Goal: Task Accomplishment & Management: Manage account settings

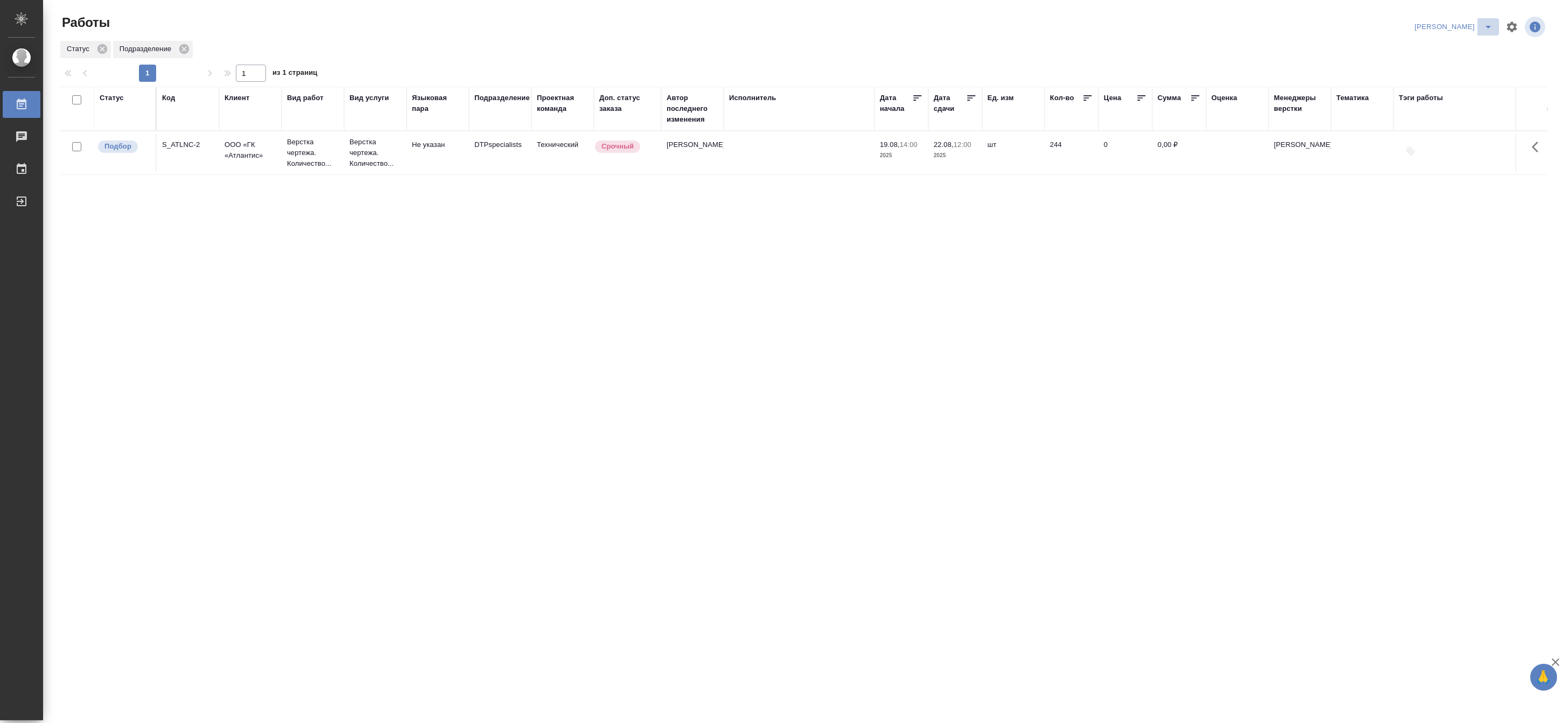
click at [1148, 20] on button "split button" at bounding box center [1488, 26] width 22 height 17
click at [1148, 49] on li "[PERSON_NAME] работе" at bounding box center [1448, 48] width 103 height 17
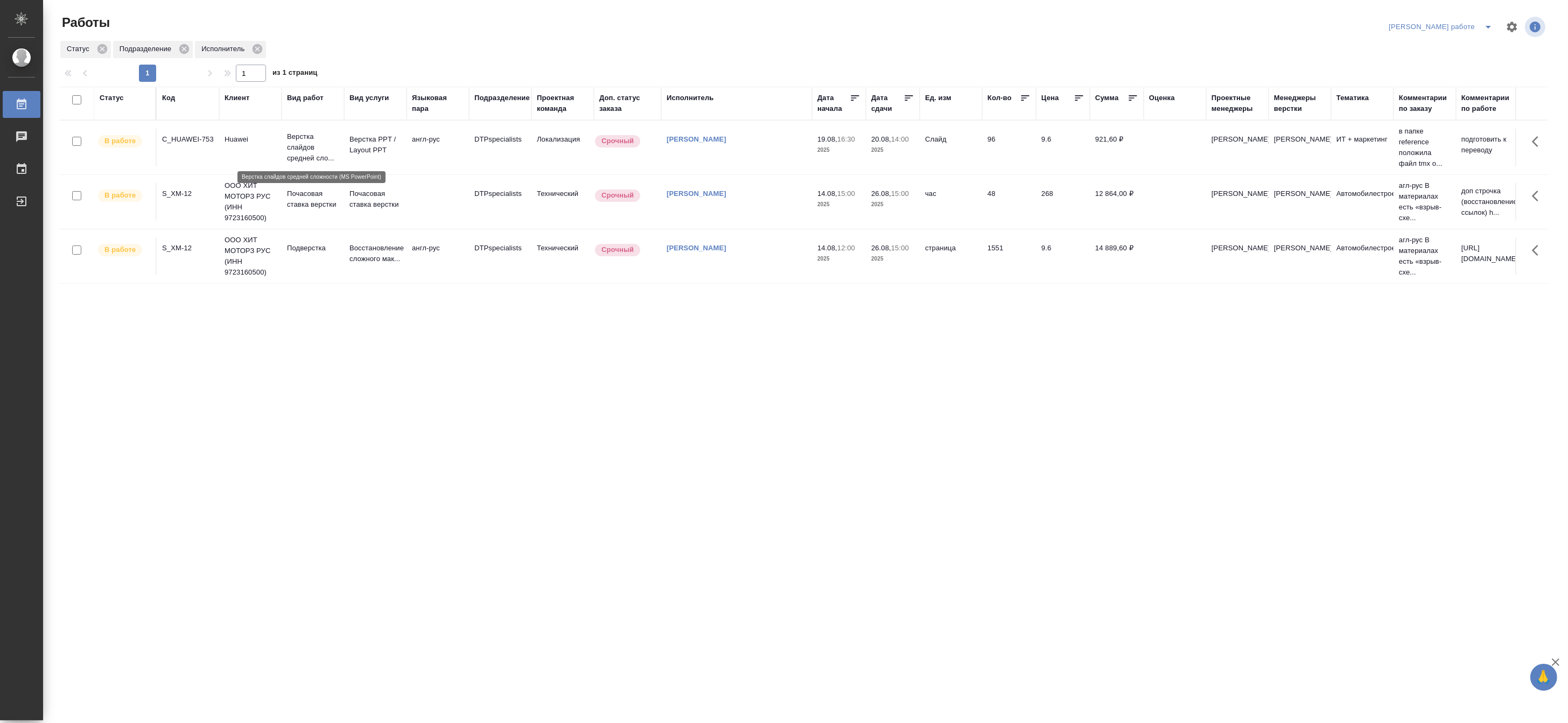
click at [307, 146] on p "Верстка слайдов средней сло..." at bounding box center [312, 148] width 52 height 32
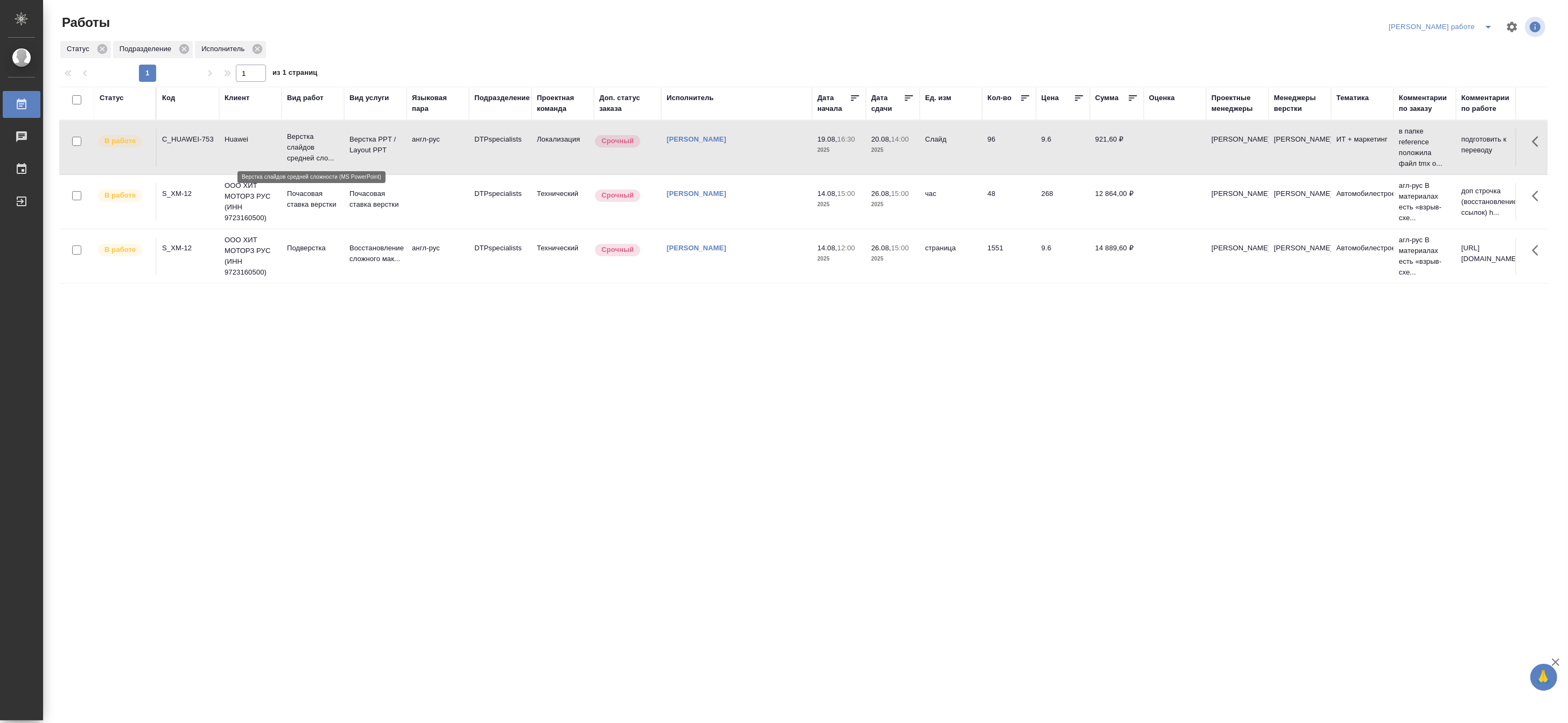
click at [307, 146] on p "Верстка слайдов средней сло..." at bounding box center [312, 148] width 52 height 32
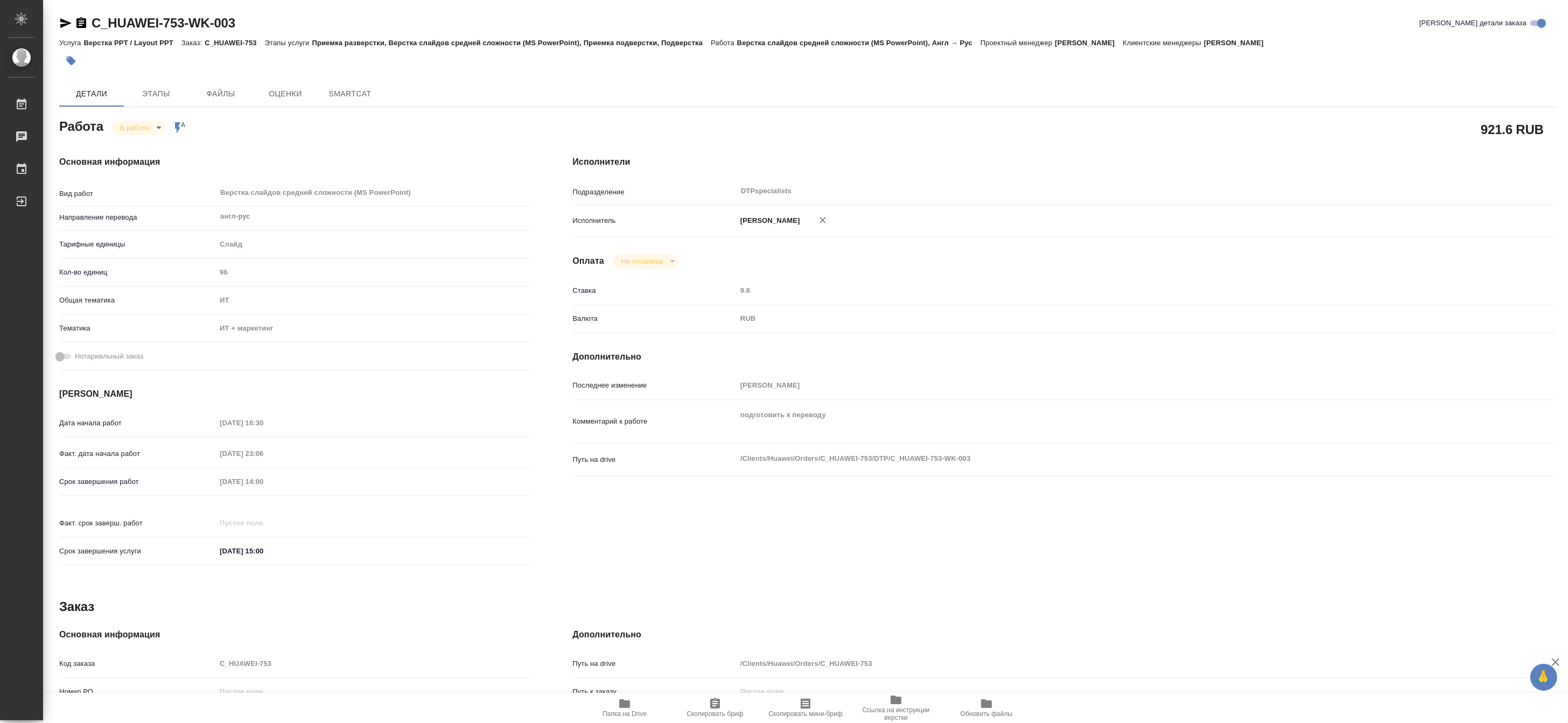
type textarea "x"
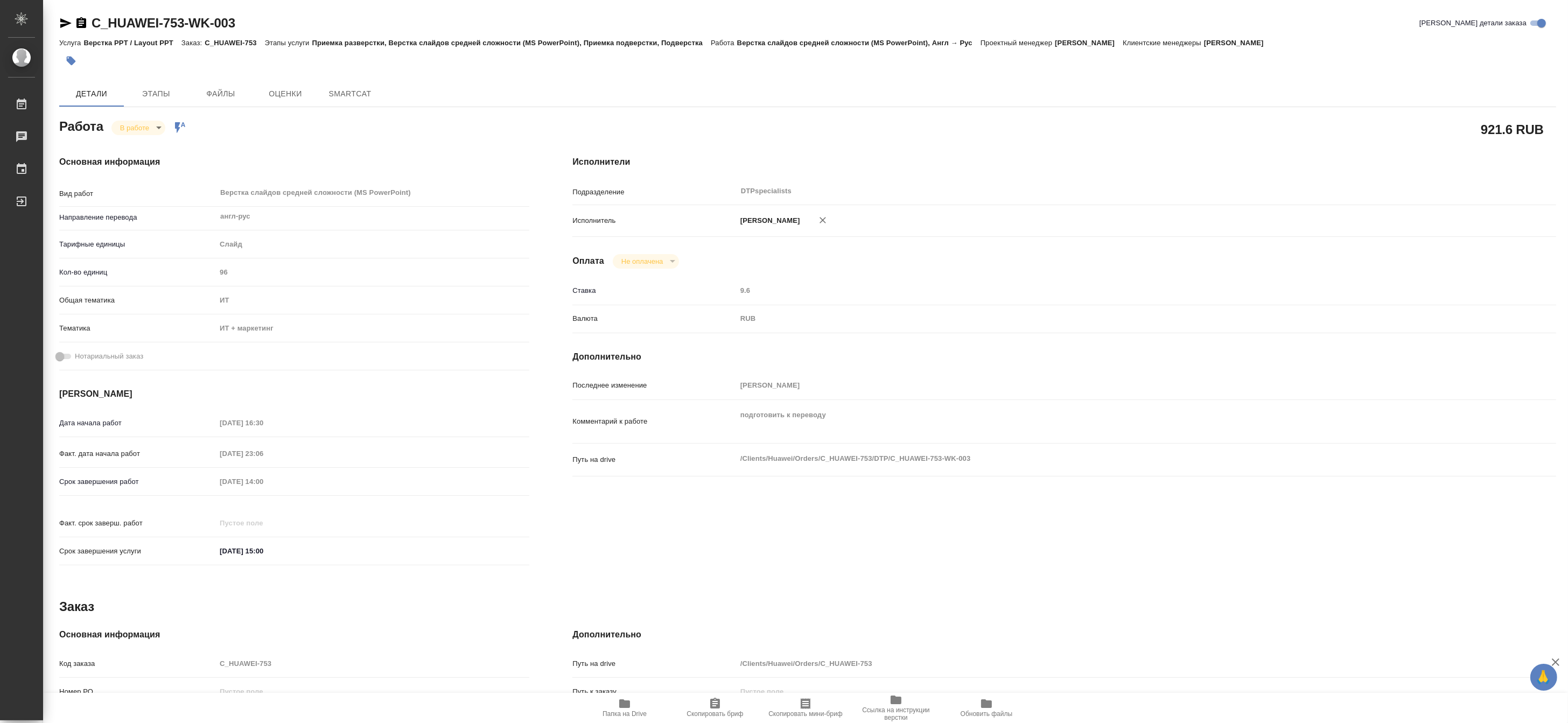
type textarea "x"
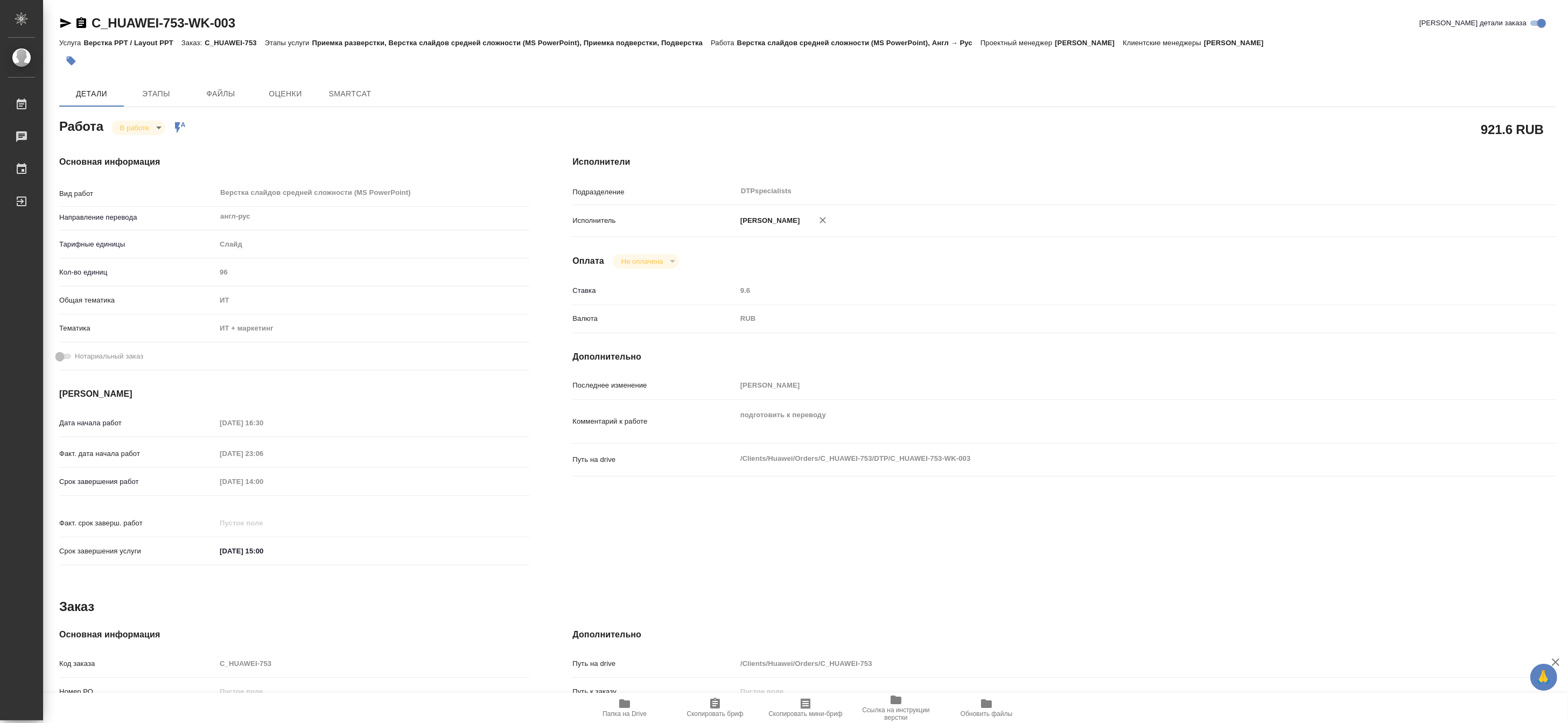
type textarea "x"
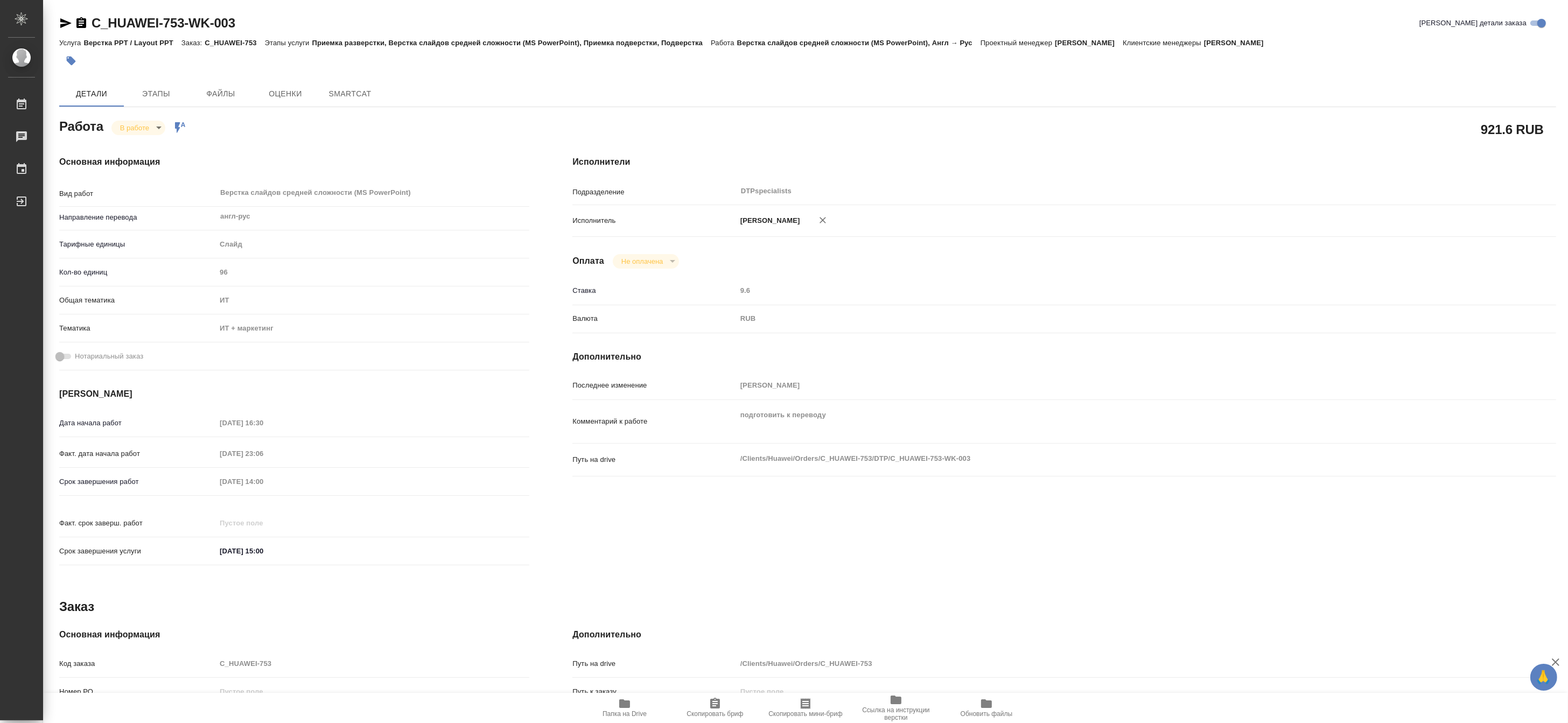
type textarea "x"
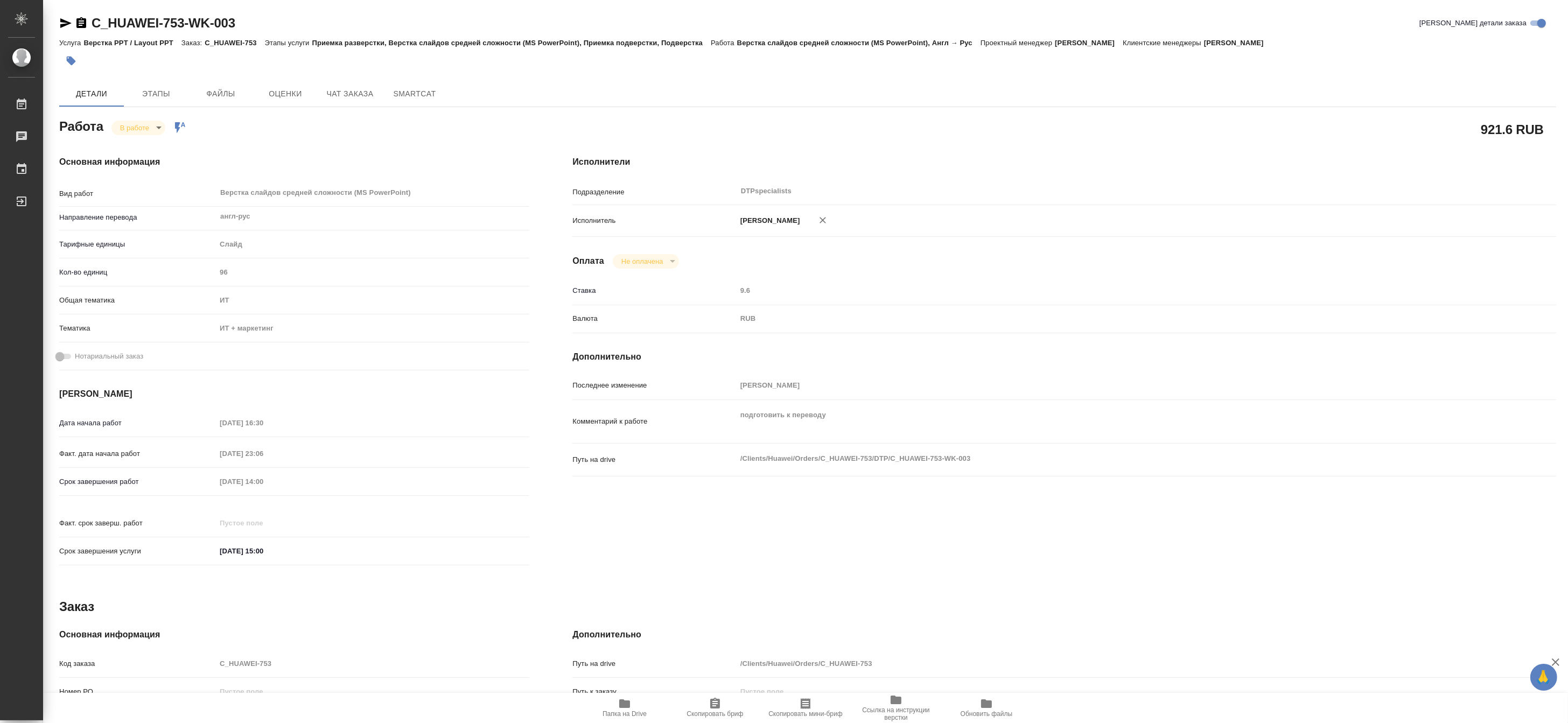
type textarea "x"
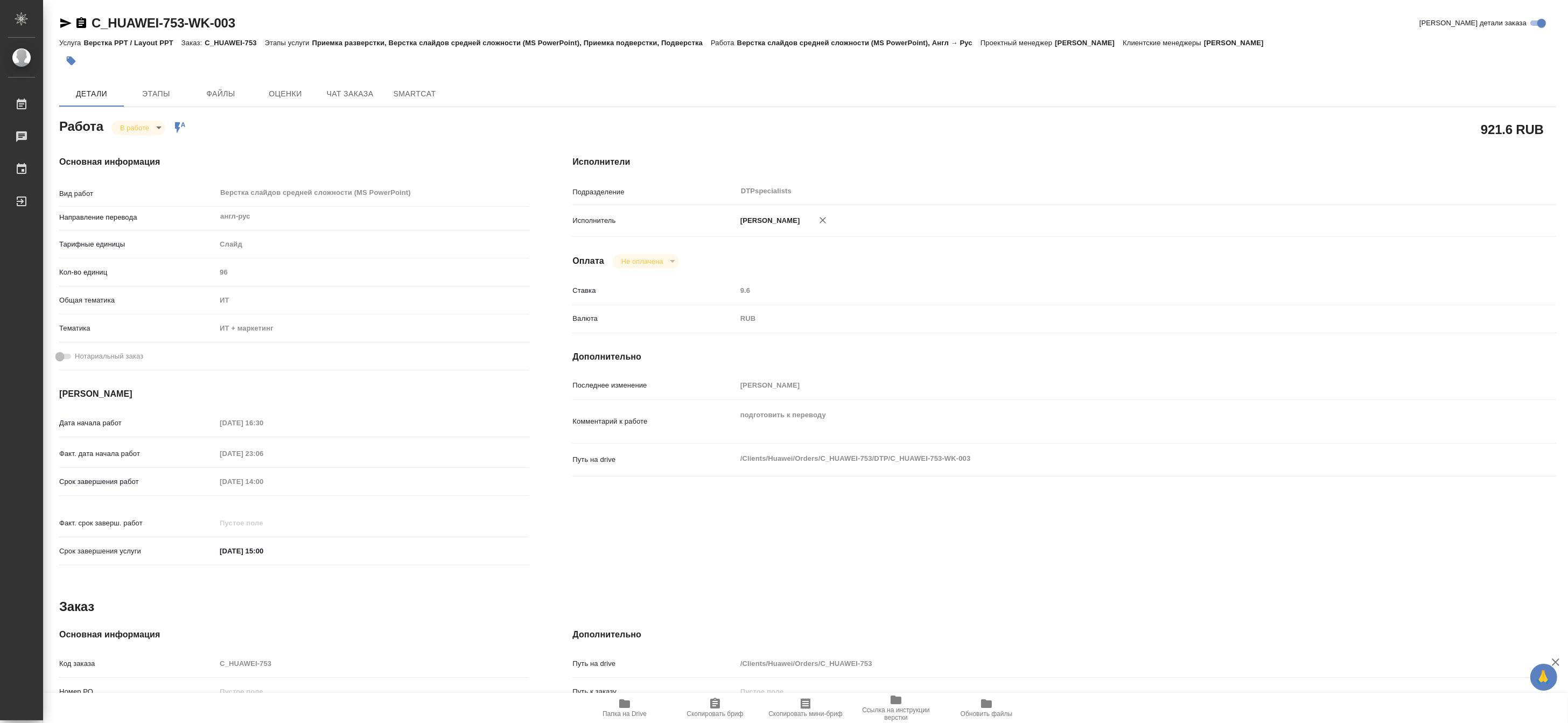
click at [626, 707] on icon "button" at bounding box center [624, 703] width 10 height 8
type textarea "x"
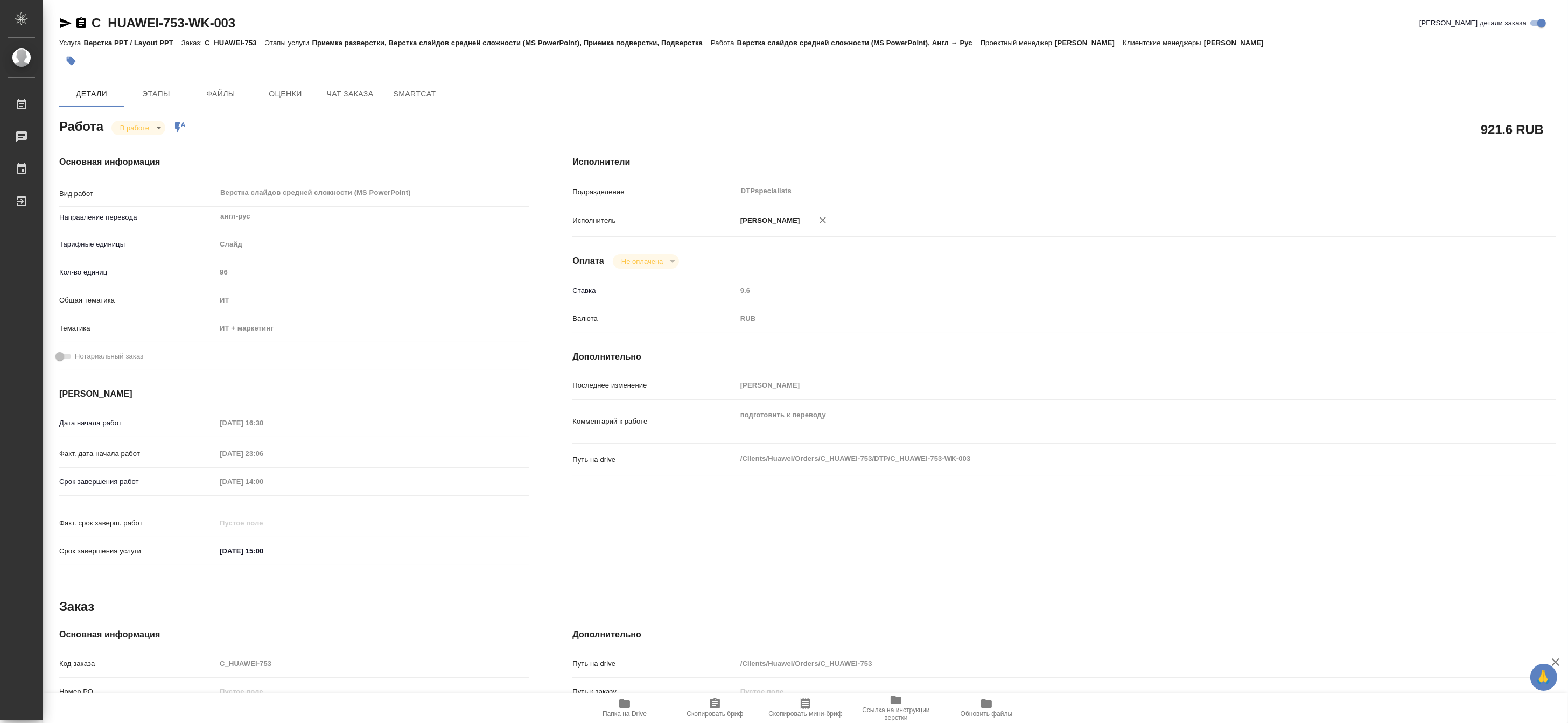
type textarea "x"
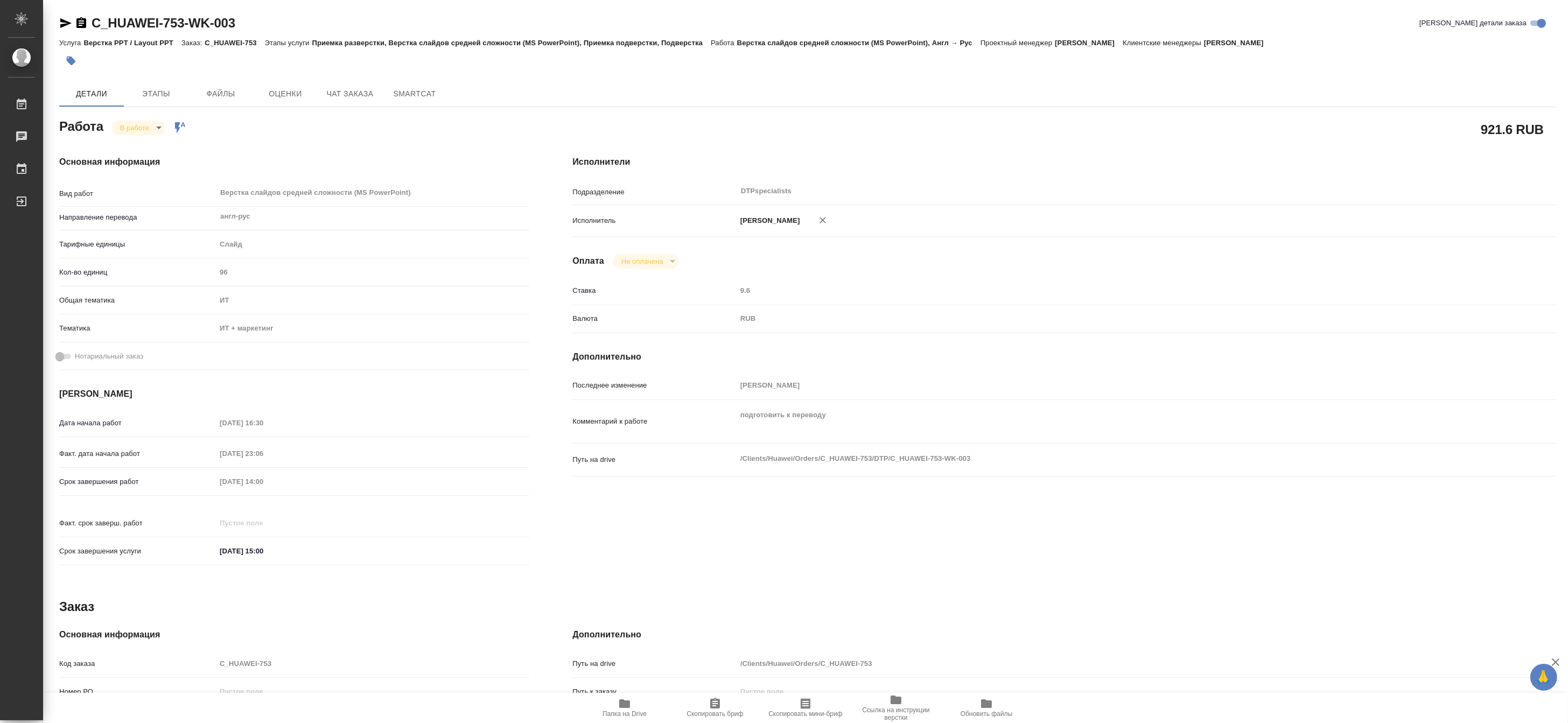
type textarea "x"
drag, startPoint x: 246, startPoint y: 22, endPoint x: 67, endPoint y: 17, distance: 179.1
click at [67, 17] on div "C_HUAWEI-753-WK-003 Кратко детали заказа" at bounding box center [807, 23] width 1497 height 17
copy link "C_HUAWEI-753-WK-003"
click at [617, 708] on span "Папка на Drive" at bounding box center [625, 707] width 77 height 21
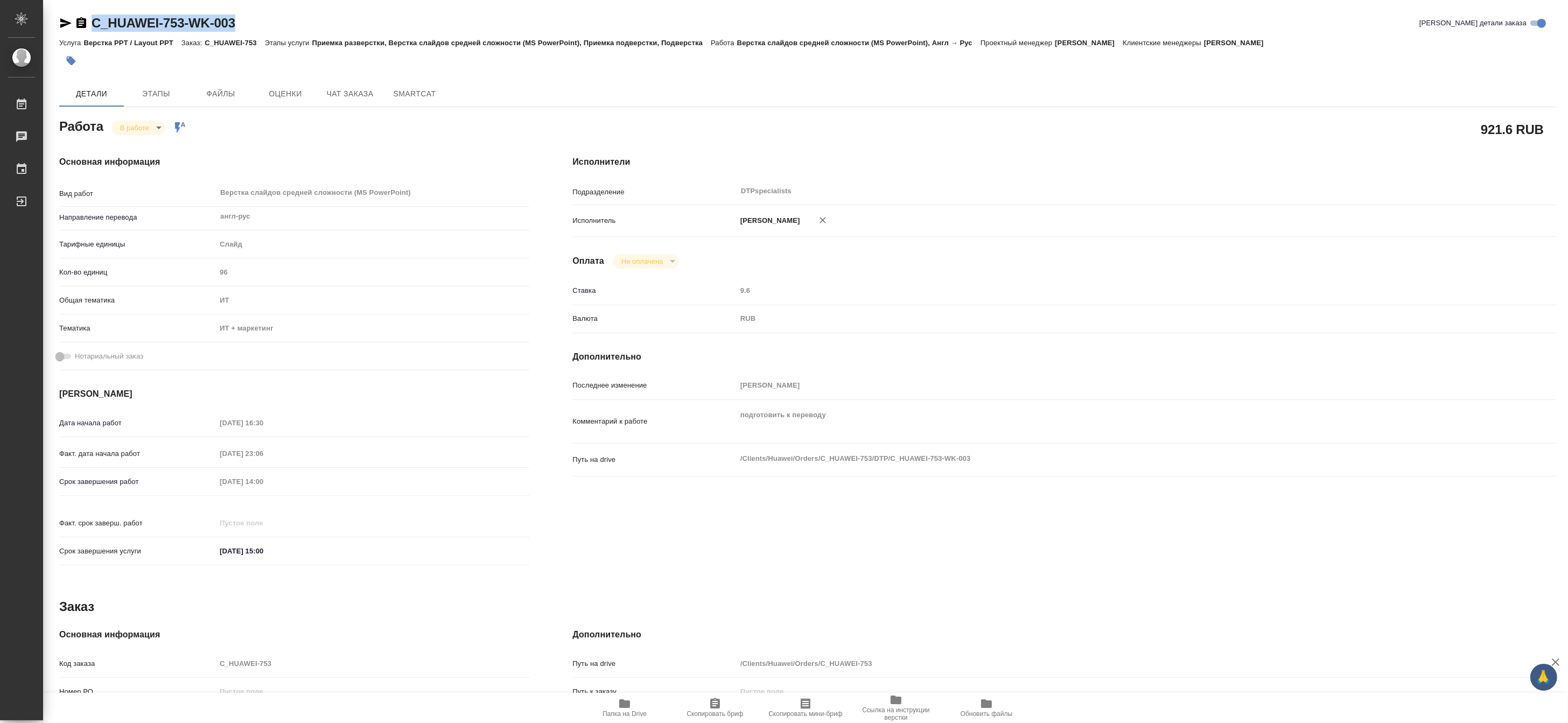
type textarea "x"
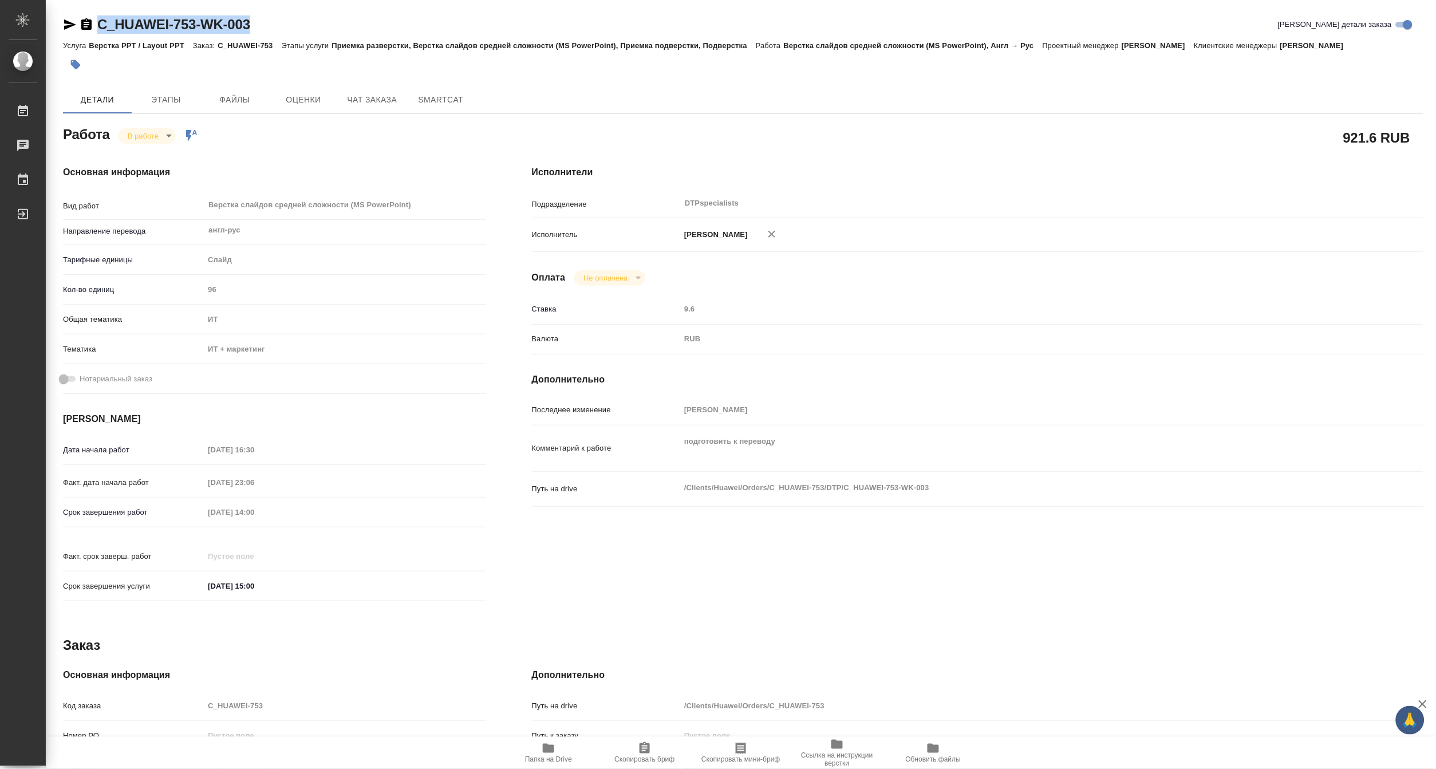
type textarea "x"
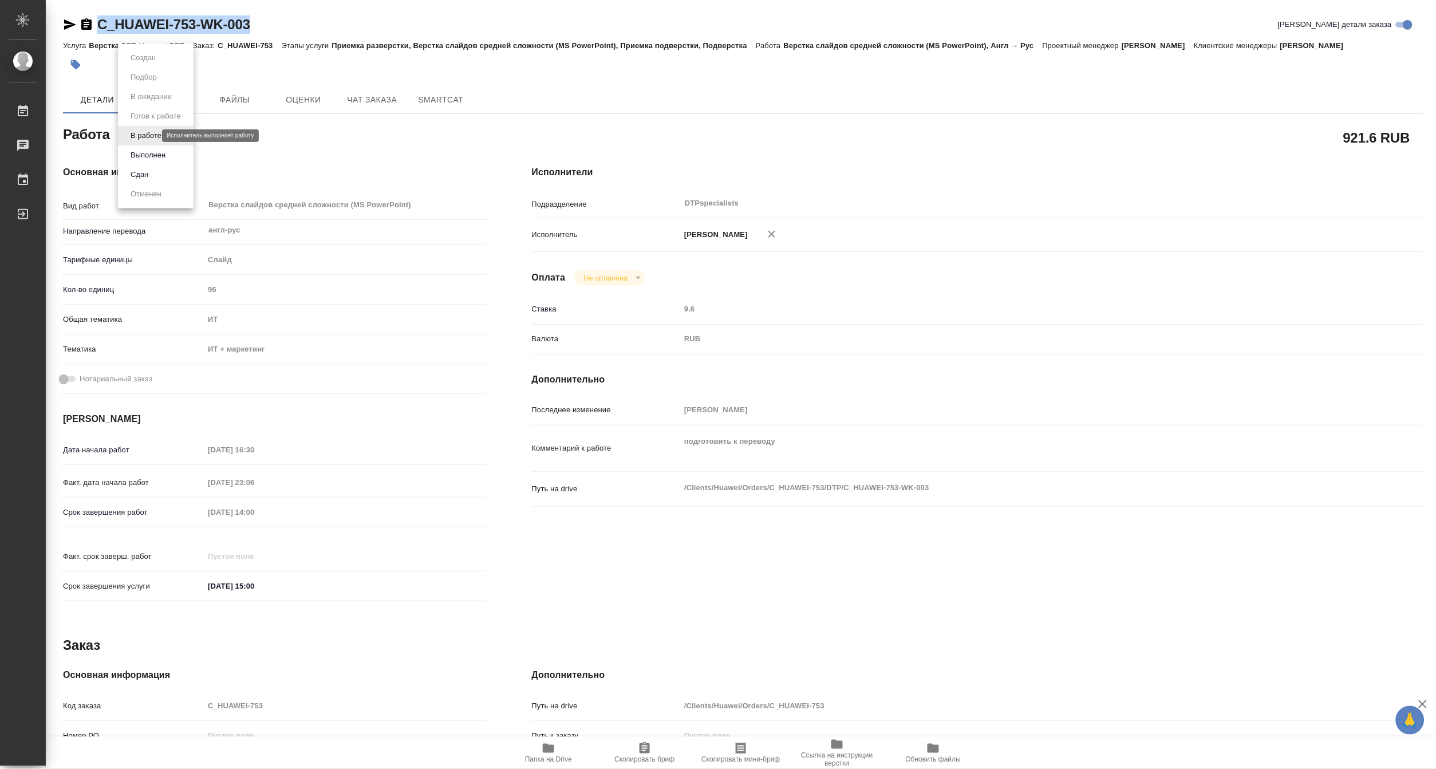
click at [135, 135] on body "🙏 .cls-1 fill:#fff; AWATERA Matveeva Maria Работы 0 Чаты График Выйти C_HUAWEI-…" at bounding box center [718, 384] width 1436 height 769
click at [136, 151] on button "Выполнен" at bounding box center [148, 155] width 42 height 13
